Goal: Download file/media

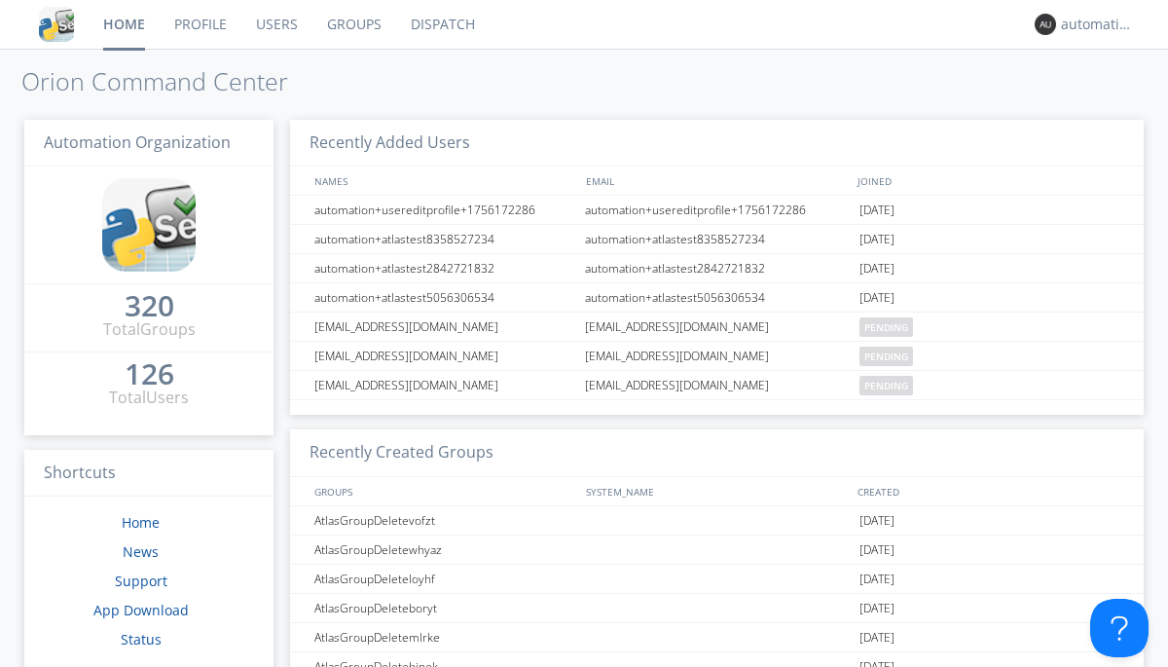
click at [441, 24] on link "Dispatch" at bounding box center [442, 24] width 93 height 49
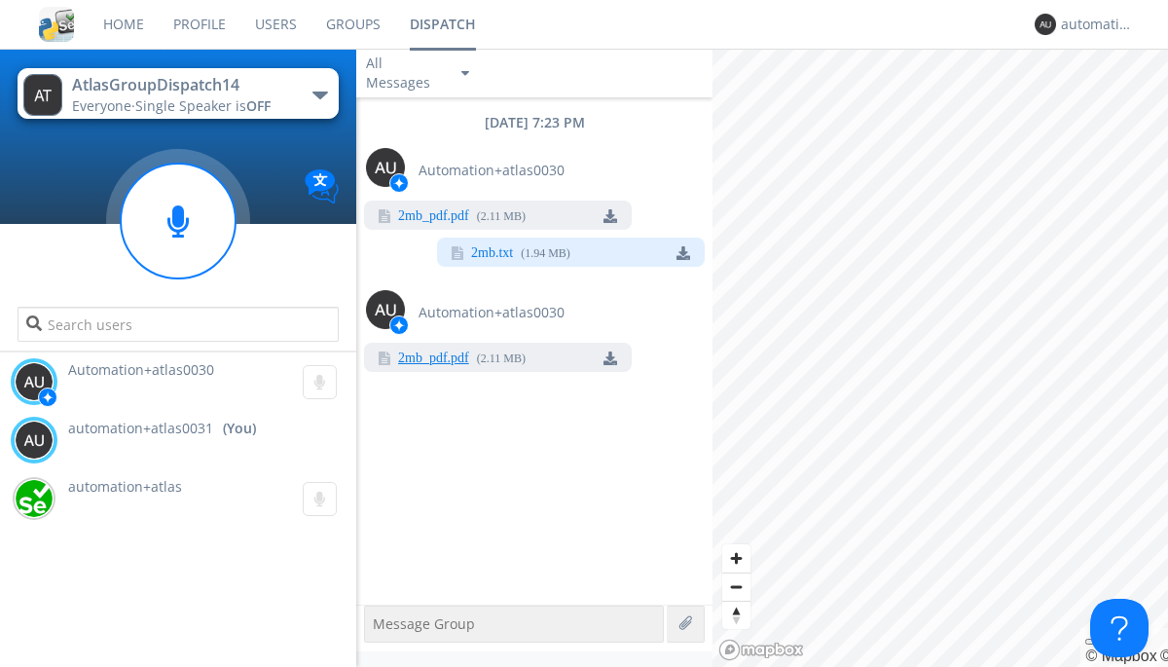
click at [433, 359] on link "2mb_pdf.pdf" at bounding box center [433, 359] width 71 height 16
click at [1092, 24] on div "automation+atlas0031" at bounding box center [1097, 24] width 73 height 19
click at [1107, 102] on div "Log Out" at bounding box center [1107, 103] width 100 height 35
